Goal: Task Accomplishment & Management: Use online tool/utility

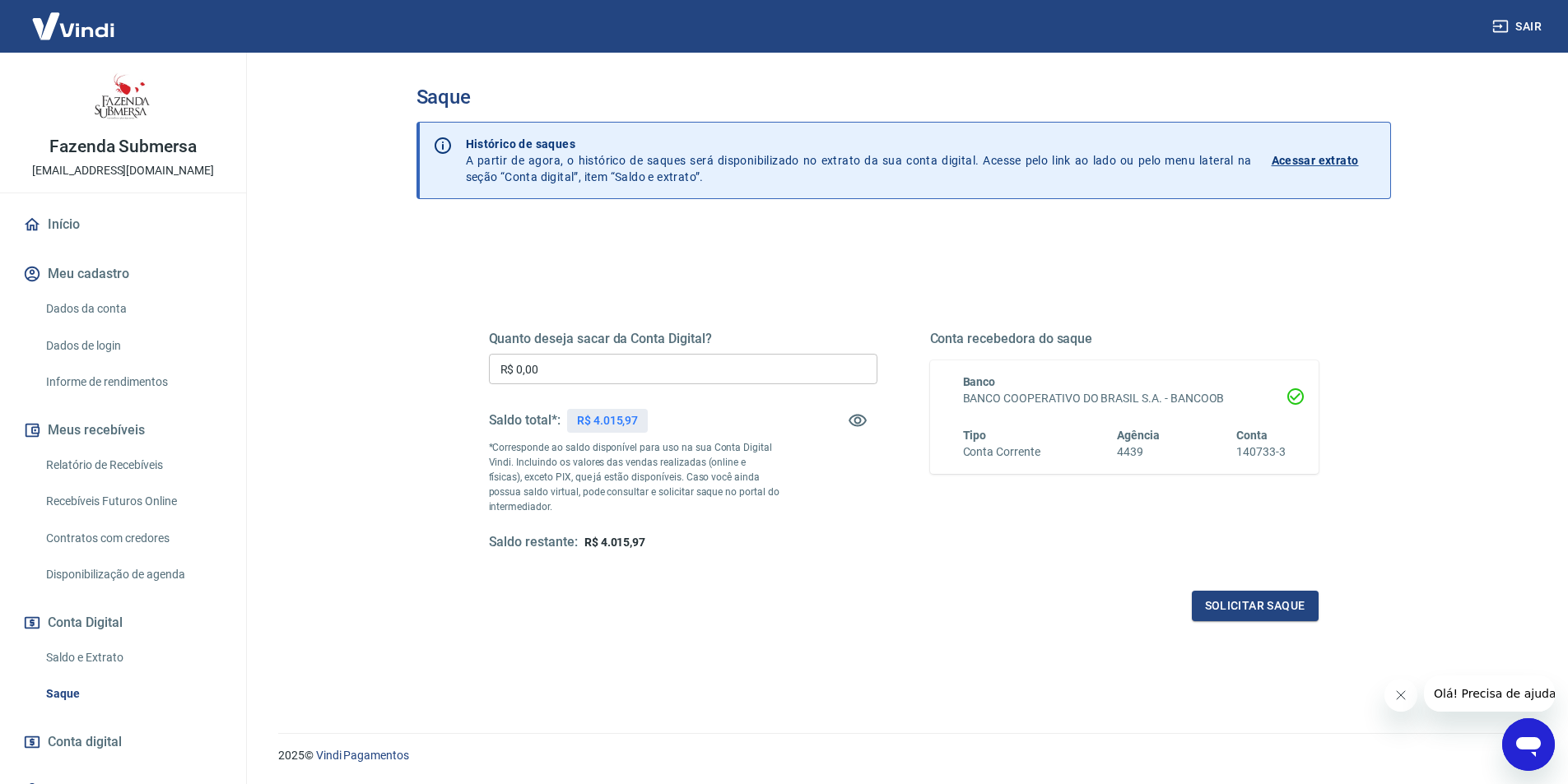
click at [599, 257] on div "Quanto deseja sacar da Conta Digital? R$ 0,00 ​ Saldo total*: R$ 4.015,97 *Corr…" at bounding box center [903, 530] width 974 height 608
drag, startPoint x: 596, startPoint y: 425, endPoint x: 637, endPoint y: 420, distance: 41.3
click at [637, 420] on p "R$ 4.015,97" at bounding box center [608, 421] width 61 height 17
copy p "4.015,97"
drag, startPoint x: 675, startPoint y: 265, endPoint x: 685, endPoint y: 260, distance: 11.2
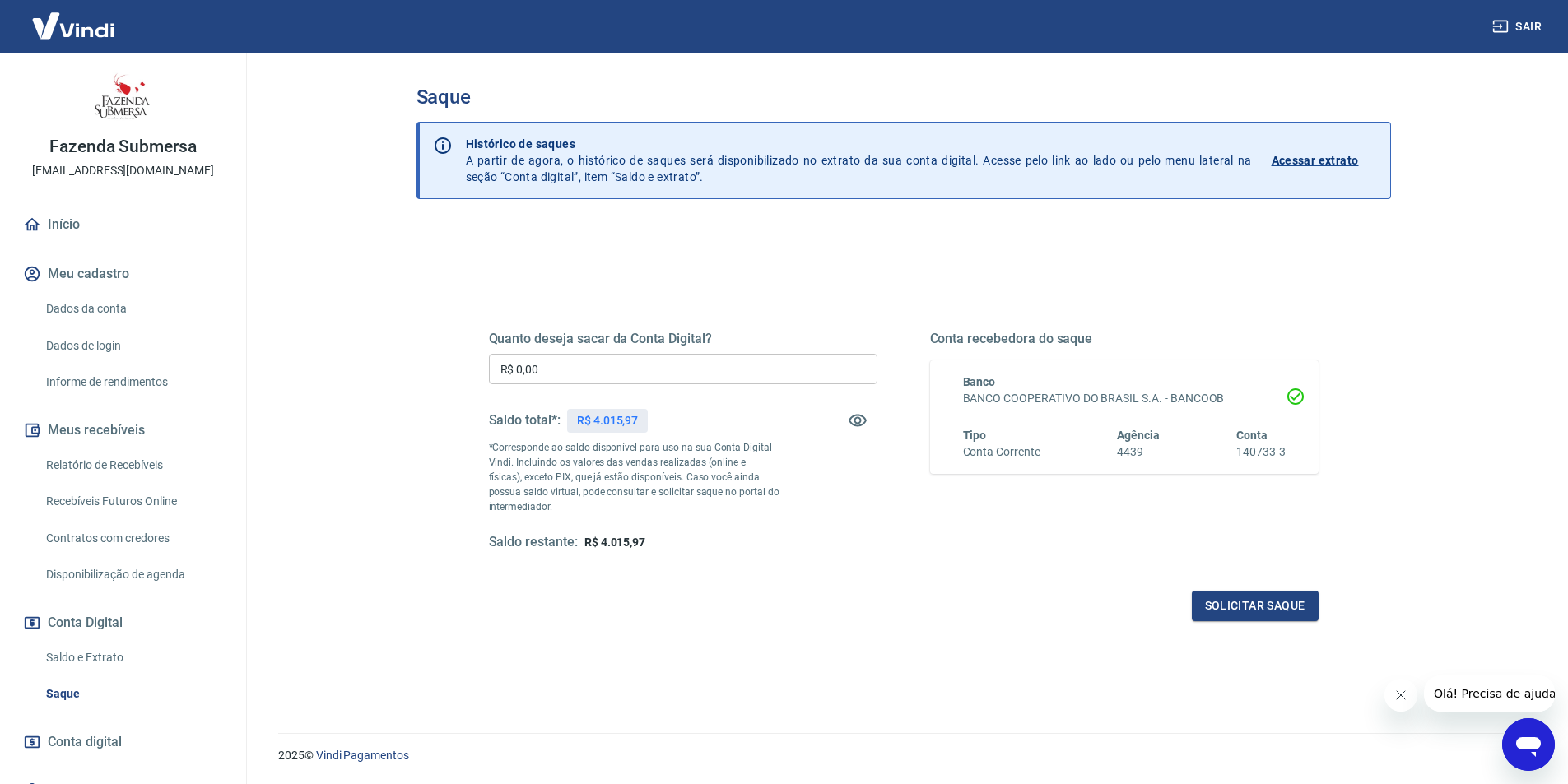
click at [678, 264] on div "Quanto deseja sacar da Conta Digital? R$ 0,00 ​ Saldo total*: R$ 4.015,97 *Corr…" at bounding box center [903, 450] width 869 height 383
